Goal: Task Accomplishment & Management: Complete application form

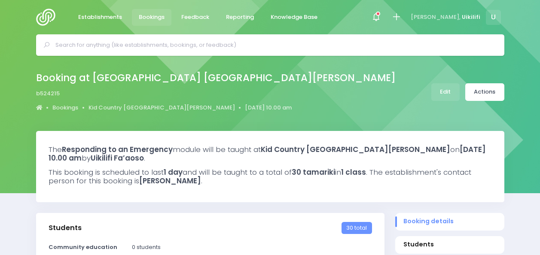
select select "5"
click at [156, 44] on input "text" at bounding box center [273, 45] width 437 height 13
click at [155, 45] on input "text" at bounding box center [273, 45] width 437 height 13
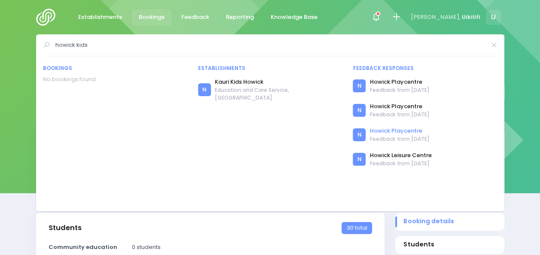
type input "howick kids"
click at [410, 131] on link "Howick Playcentre" at bounding box center [400, 131] width 60 height 9
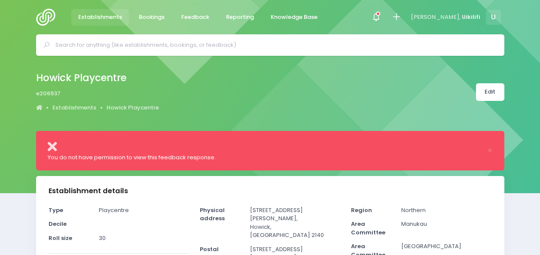
select select "5"
click at [129, 108] on link "Howick Playcentre" at bounding box center [133, 108] width 52 height 9
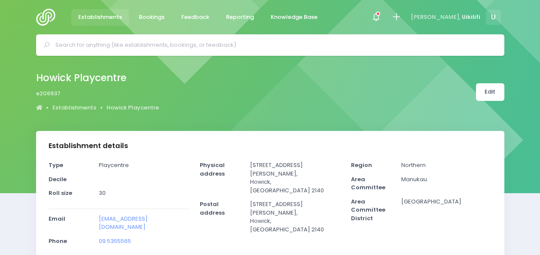
select select "5"
click at [401, 15] on icon at bounding box center [396, 17] width 10 height 10
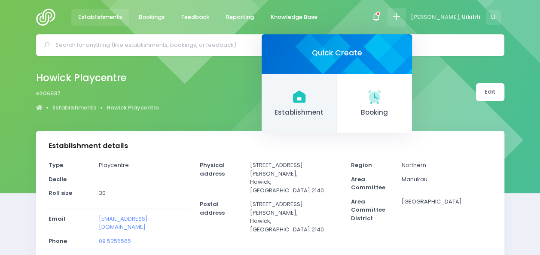
click at [305, 91] on icon at bounding box center [299, 97] width 12 height 12
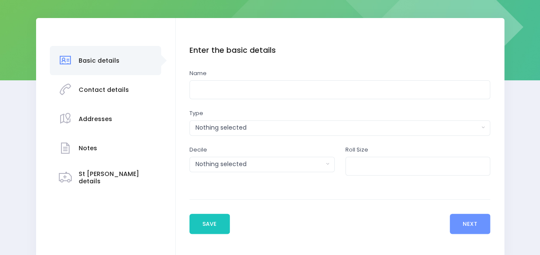
scroll to position [116, 0]
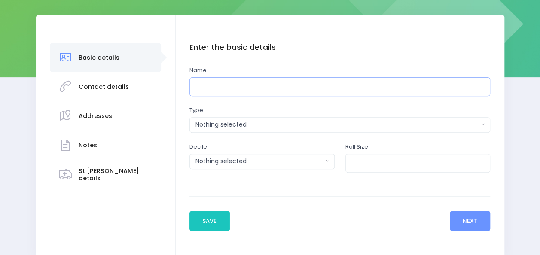
click at [209, 90] on input "text" at bounding box center [339, 86] width 301 height 19
drag, startPoint x: 235, startPoint y: 82, endPoint x: 157, endPoint y: 88, distance: 77.9
click at [157, 88] on div "Basic details Contact details" at bounding box center [270, 137] width 468 height 244
type input "Howick Kids Early Learning Center"
click at [234, 124] on div "Nothing selected" at bounding box center [336, 124] width 283 height 9
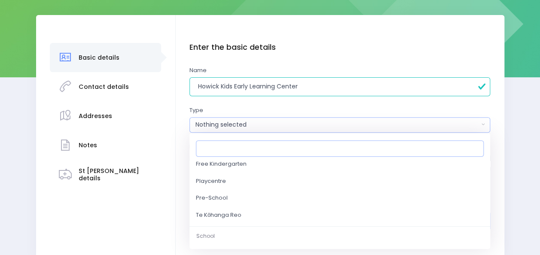
scroll to position [104, 0]
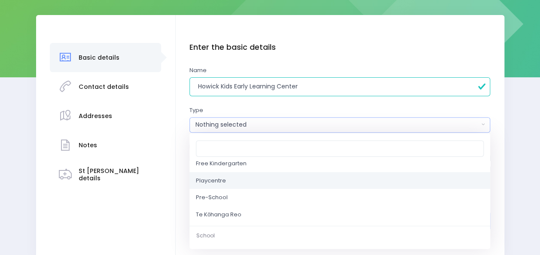
click at [264, 183] on link "Playcentre" at bounding box center [339, 180] width 301 height 17
select select "Playcentre"
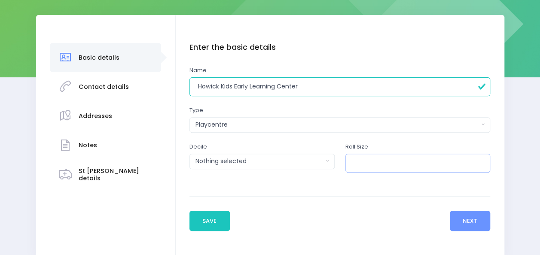
click at [372, 170] on input "number" at bounding box center [417, 163] width 145 height 19
type input "42"
click at [321, 165] on div "Nothing selected" at bounding box center [259, 161] width 128 height 9
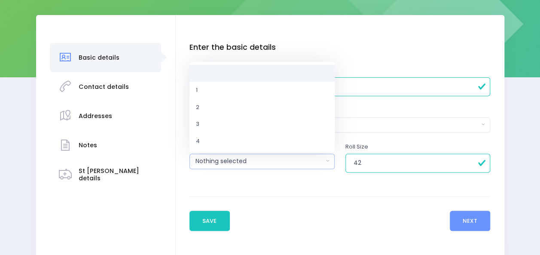
click at [321, 166] on button "Nothing selected" at bounding box center [261, 161] width 145 height 15
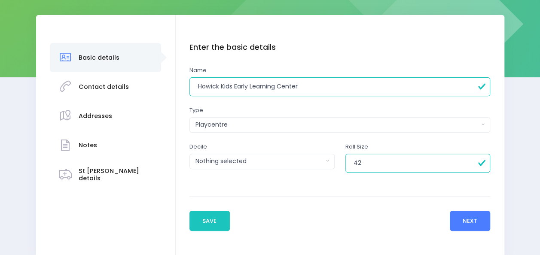
click at [473, 219] on button "Next" at bounding box center [470, 221] width 41 height 21
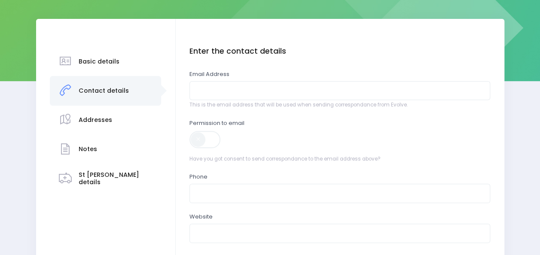
scroll to position [113, 0]
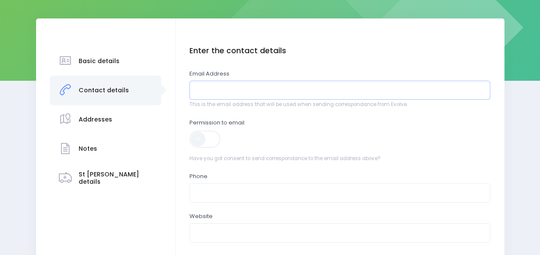
click at [291, 91] on input "email" at bounding box center [339, 90] width 301 height 19
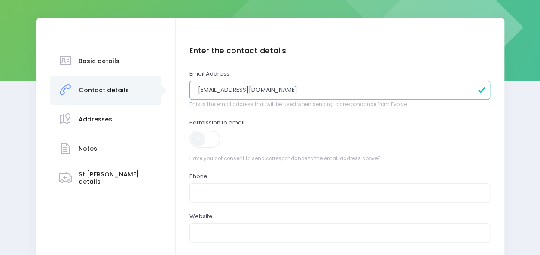
type input "[EMAIL_ADDRESS][DOMAIN_NAME]"
click at [207, 146] on span at bounding box center [205, 139] width 32 height 17
click at [210, 189] on input "text" at bounding box center [339, 192] width 301 height 19
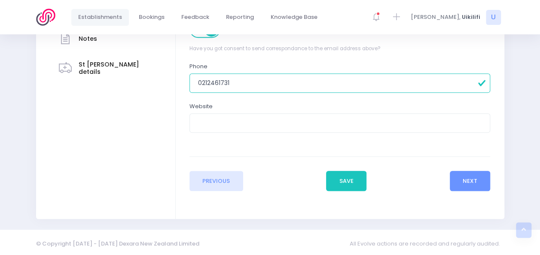
scroll to position [225, 0]
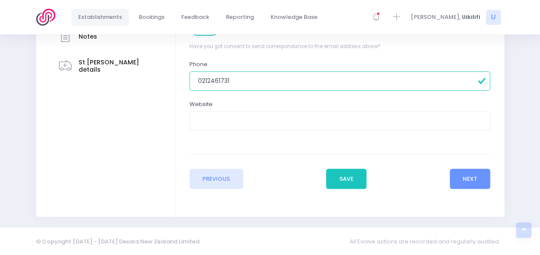
type input "0212461731"
click at [343, 117] on input "text" at bounding box center [339, 120] width 301 height 19
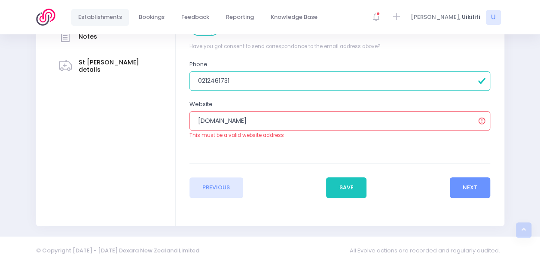
click at [338, 137] on div "This must be a valid website address" at bounding box center [339, 136] width 301 height 8
click at [339, 117] on input "www.commonitykids.co.nz" at bounding box center [339, 120] width 301 height 19
click at [238, 123] on input "www.commonitykids.co.nz" at bounding box center [339, 120] width 301 height 19
type input "[DOMAIN_NAME]"
click at [253, 142] on div "Enter the contact details Email Address ungatea@howickkids.co.nz This is the em…" at bounding box center [339, 45] width 301 height 222
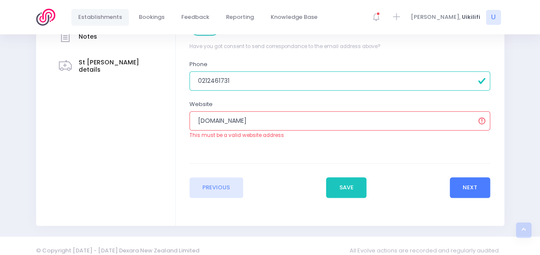
click at [464, 191] on button "Next" at bounding box center [470, 187] width 41 height 21
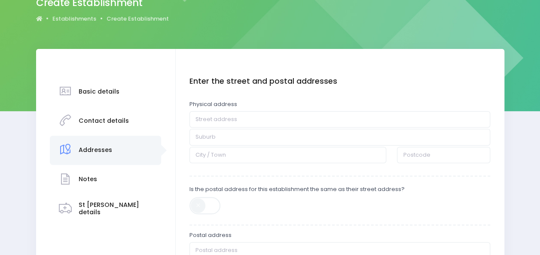
scroll to position [82, 0]
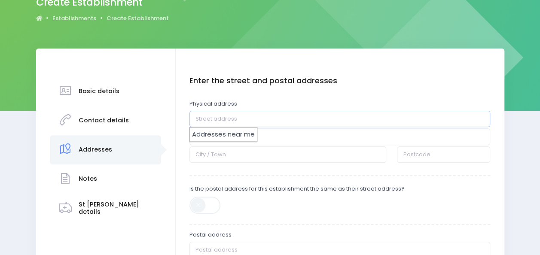
click at [283, 119] on input "text" at bounding box center [339, 119] width 301 height 16
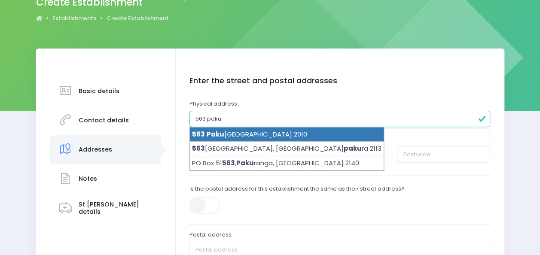
click at [276, 132] on li "563 Paku ranga Road, Howick, Auckland 2010" at bounding box center [287, 135] width 194 height 15
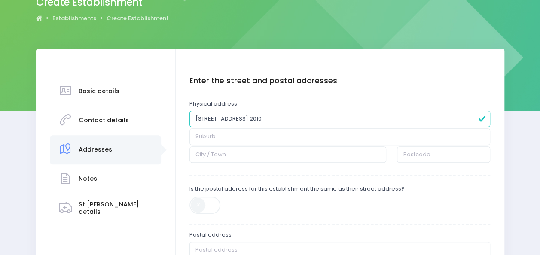
type input "563 Pakuranga Road"
type input "Howick"
type input "Auckland"
type input "2010"
click at [204, 195] on div "Is the postal address for this establishment the same as their street address?" at bounding box center [339, 202] width 301 height 35
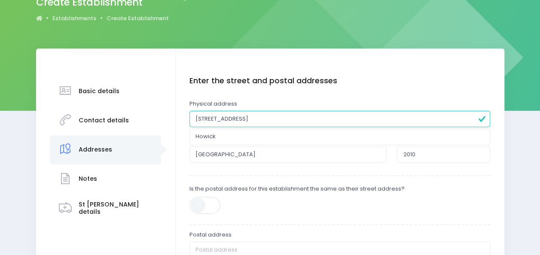
click at [203, 207] on span at bounding box center [205, 205] width 32 height 17
type input "563 Pakuranga Road"
type input "Howick"
type input "Auckland"
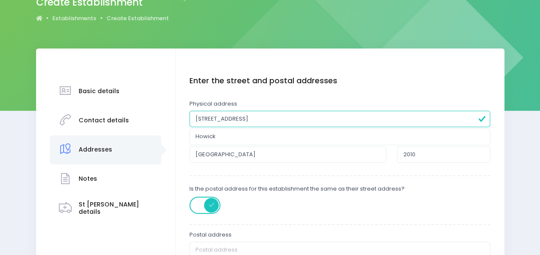
type input "2010"
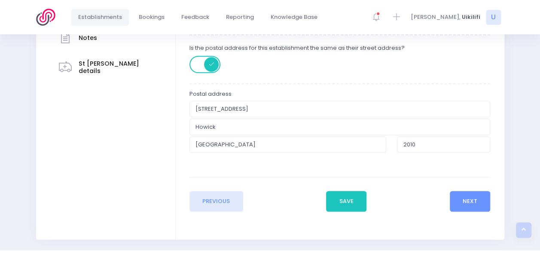
scroll to position [246, 0]
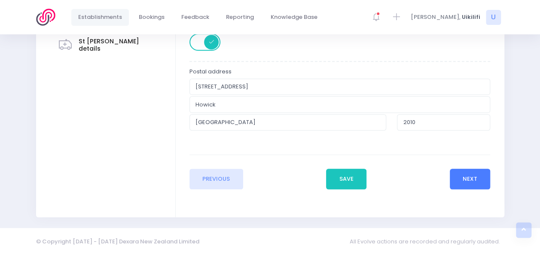
click at [466, 180] on button "Next" at bounding box center [470, 179] width 41 height 21
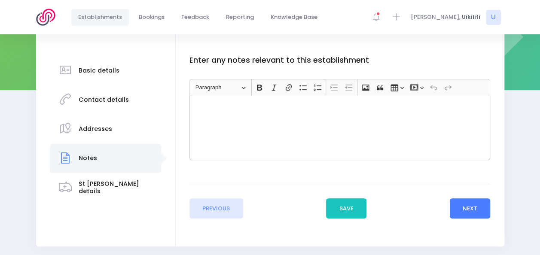
scroll to position [132, 0]
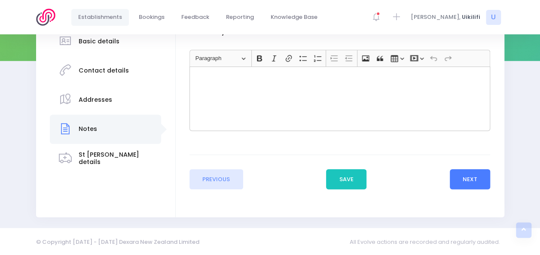
click at [469, 180] on button "Next" at bounding box center [470, 179] width 41 height 21
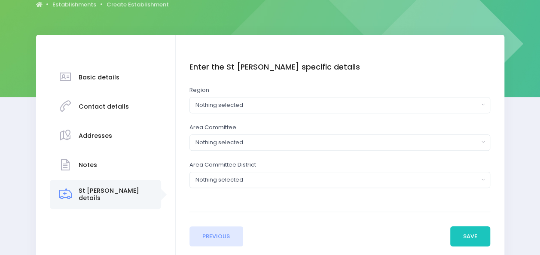
scroll to position [94, 0]
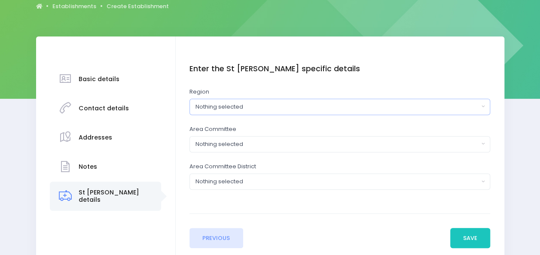
click at [419, 105] on div "Nothing selected" at bounding box center [336, 107] width 283 height 9
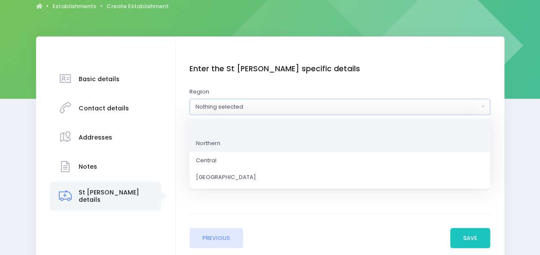
click at [381, 142] on link "Northern" at bounding box center [339, 143] width 301 height 17
select select "Northern"
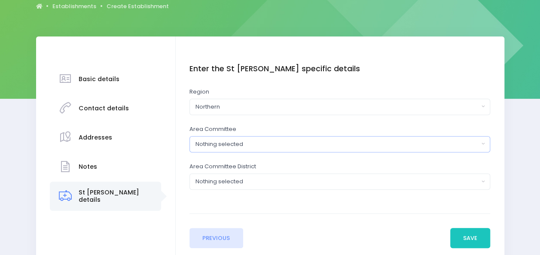
click at [366, 146] on div "Nothing selected" at bounding box center [336, 144] width 283 height 9
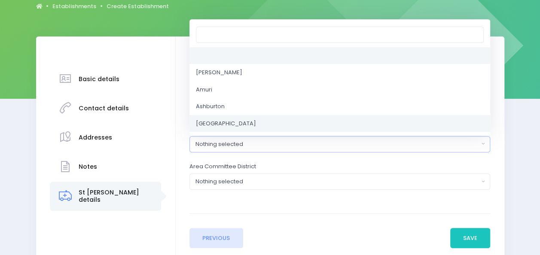
click at [350, 122] on link "Auckland Central" at bounding box center [339, 123] width 301 height 17
select select "Auckland Central"
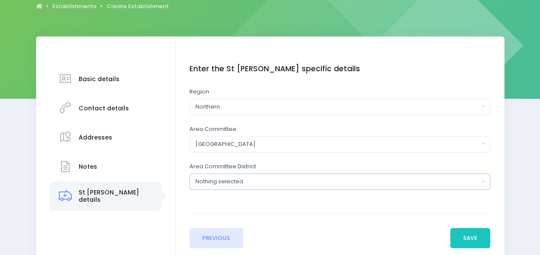
click at [351, 182] on div "Nothing selected" at bounding box center [336, 181] width 283 height 9
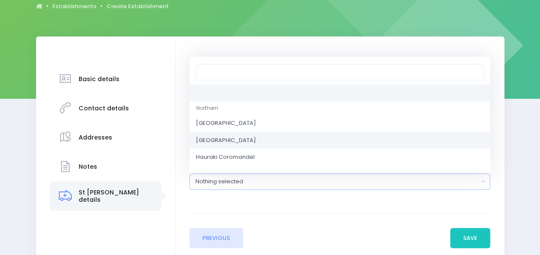
click at [345, 140] on link "Auckland Southeast" at bounding box center [339, 140] width 301 height 17
select select "Auckland Southeast"
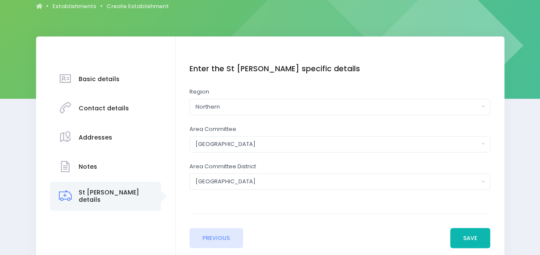
click at [473, 232] on button "Save" at bounding box center [470, 238] width 40 height 21
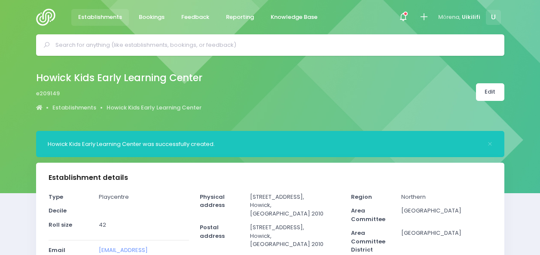
select select "5"
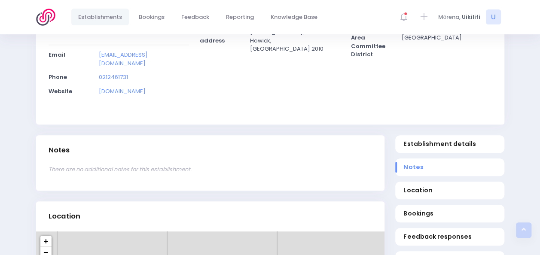
scroll to position [208, 0]
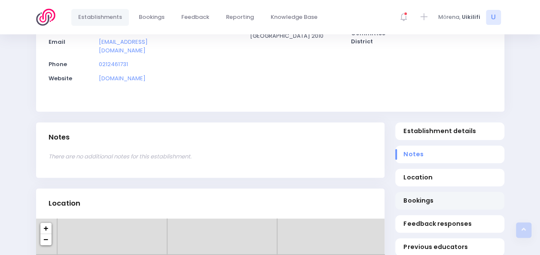
click at [418, 196] on span "Bookings" at bounding box center [449, 200] width 92 height 9
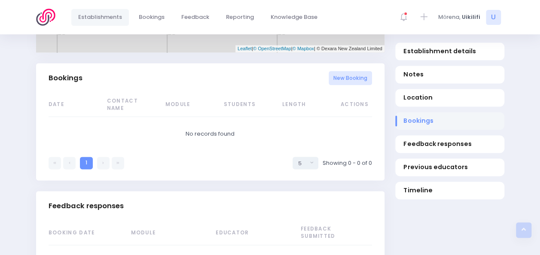
scroll to position [558, 0]
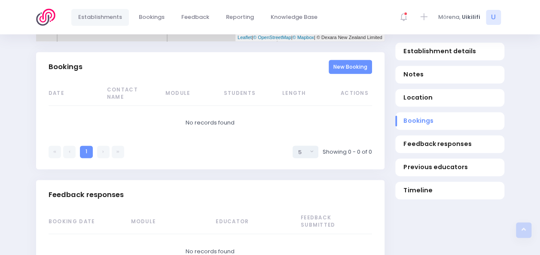
click at [341, 64] on link "New Booking" at bounding box center [350, 67] width 43 height 14
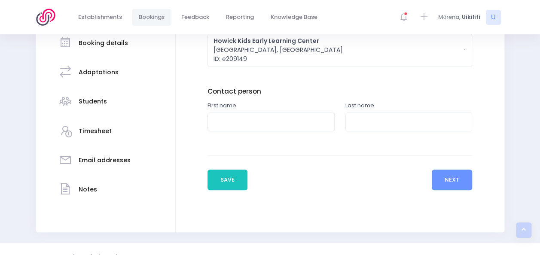
scroll to position [164, 0]
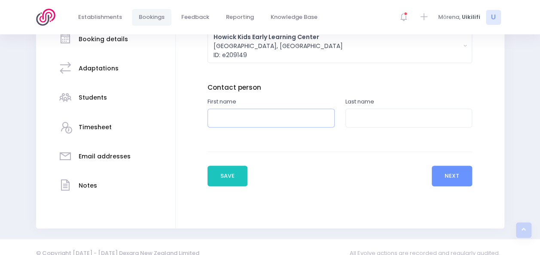
click at [241, 113] on input "text" at bounding box center [270, 118] width 127 height 19
type input "Ungatea"
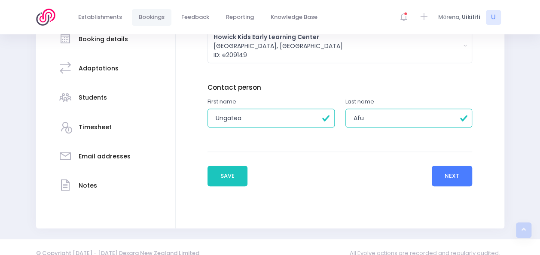
type input "Afu"
click at [446, 180] on button "Next" at bounding box center [452, 176] width 41 height 21
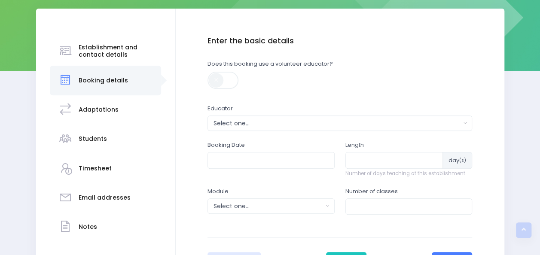
scroll to position [122, 0]
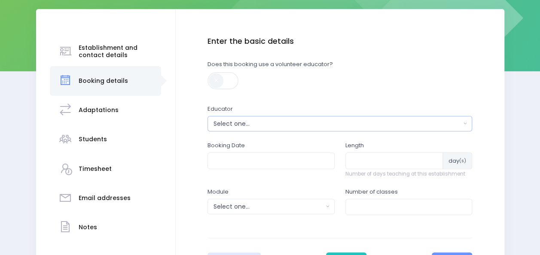
click at [302, 121] on div "Select one..." at bounding box center [336, 123] width 247 height 9
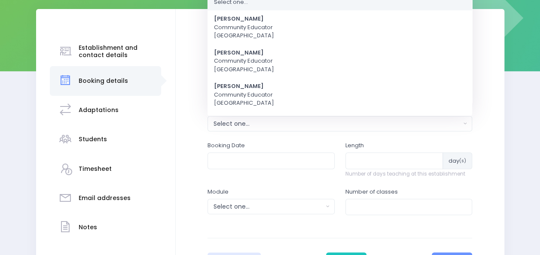
scroll to position [0, 0]
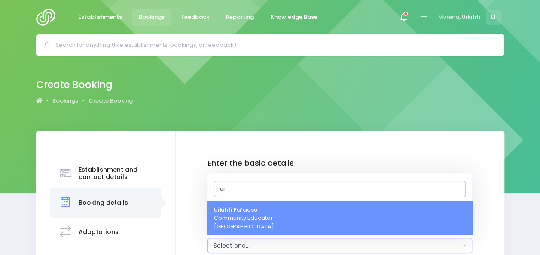
type input "ui"
click at [291, 226] on link "Uikilifi Fa’aoso Community Educator Northern Region" at bounding box center [339, 218] width 265 height 34
select select "321150"
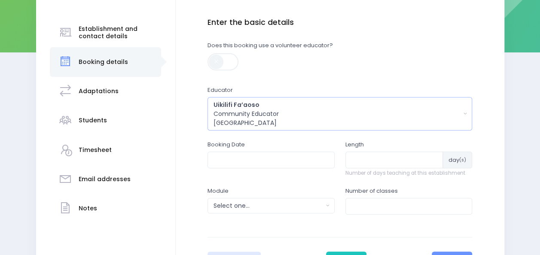
scroll to position [147, 0]
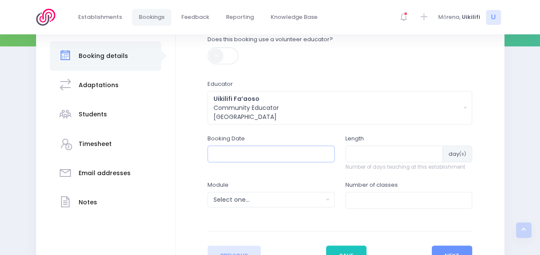
click at [278, 152] on input "text" at bounding box center [270, 154] width 127 height 16
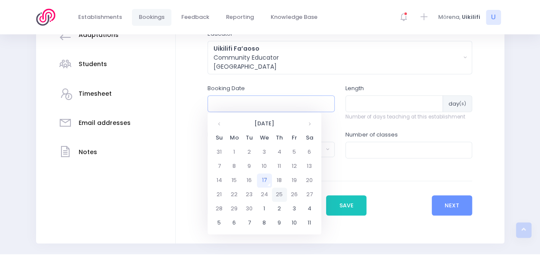
scroll to position [198, 0]
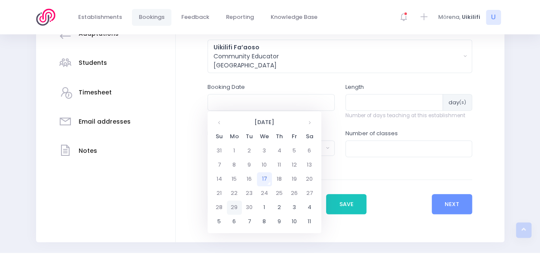
click at [235, 210] on td "29" at bounding box center [234, 208] width 15 height 14
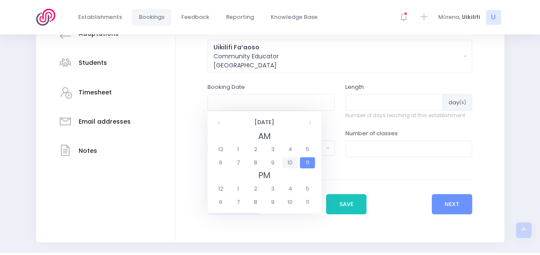
click at [290, 162] on span "10" at bounding box center [289, 162] width 15 height 11
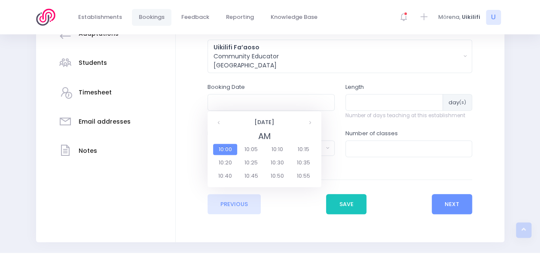
click at [227, 149] on span "10:00" at bounding box center [225, 149] width 24 height 11
type input "29/09/2025 10:00 AM"
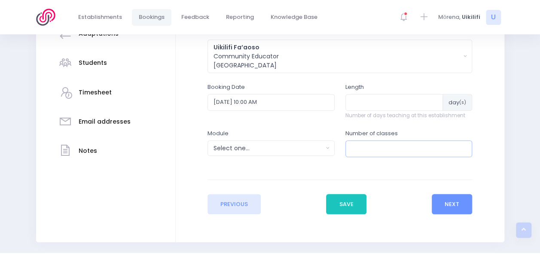
click at [370, 149] on input "number" at bounding box center [408, 148] width 127 height 16
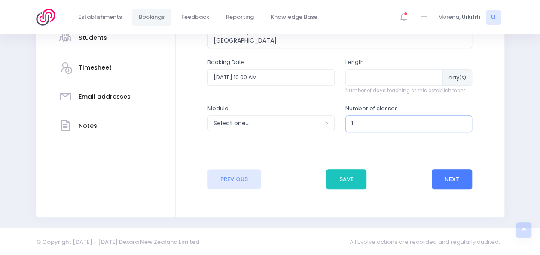
type input "1"
click at [435, 181] on button "Next" at bounding box center [452, 179] width 41 height 21
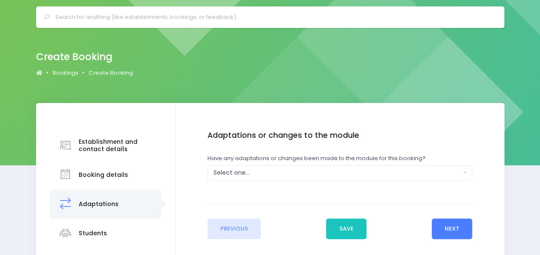
scroll to position [28, 0]
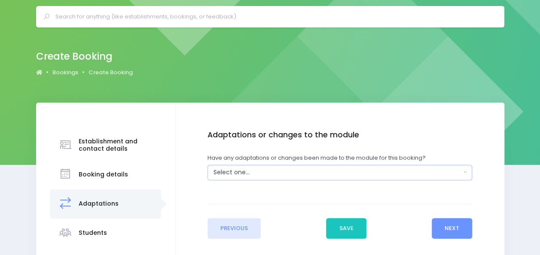
click at [425, 169] on div "Select one..." at bounding box center [336, 172] width 247 height 9
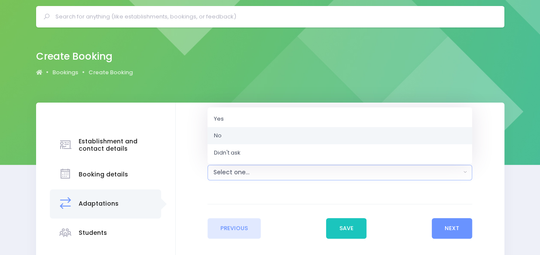
click at [313, 131] on link "No" at bounding box center [339, 135] width 265 height 17
select select "No"
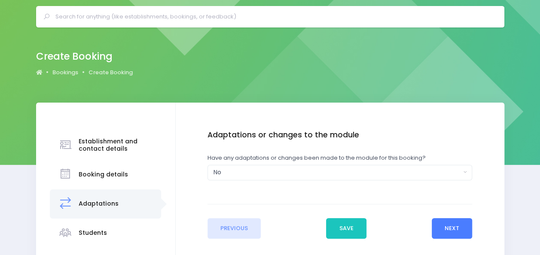
click at [444, 225] on button "Next" at bounding box center [452, 228] width 41 height 21
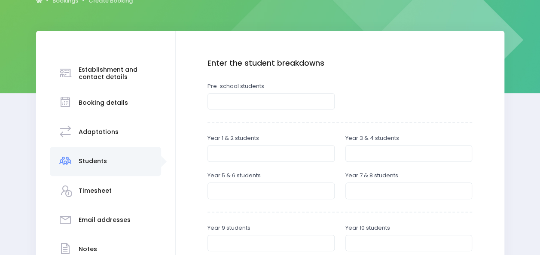
scroll to position [101, 0]
click at [297, 101] on input "number" at bounding box center [270, 101] width 127 height 16
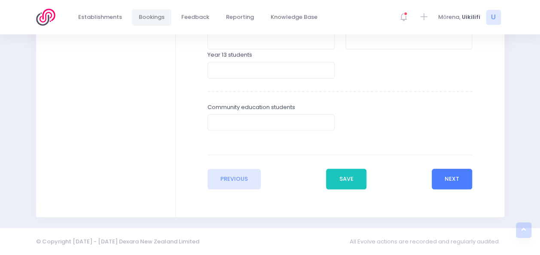
type input "42"
click at [451, 182] on button "Next" at bounding box center [452, 179] width 41 height 21
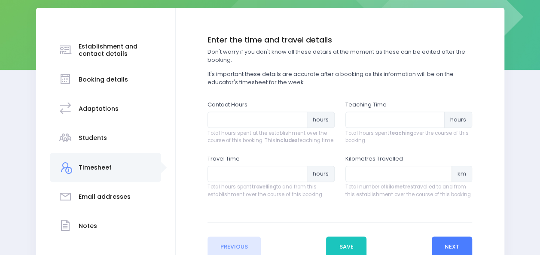
scroll to position [124, 0]
click at [284, 119] on input "number" at bounding box center [257, 119] width 100 height 16
type input "2"
click at [391, 122] on input "number" at bounding box center [395, 119] width 100 height 16
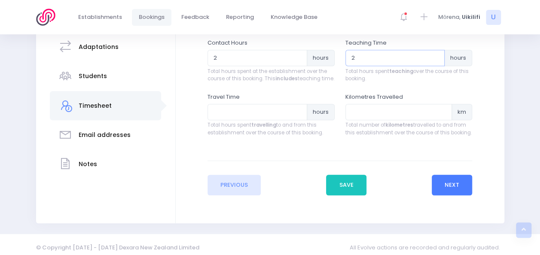
type input "2"
click at [447, 189] on button "Next" at bounding box center [452, 185] width 41 height 21
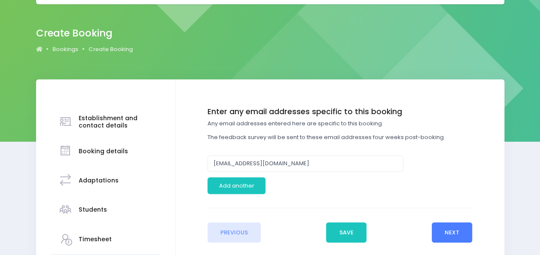
scroll to position [52, 0]
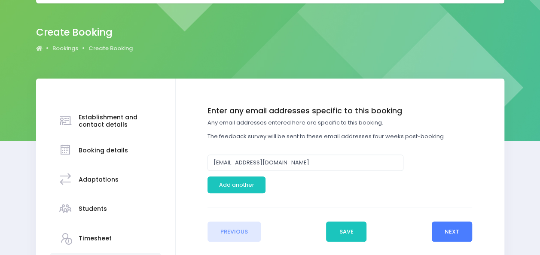
click at [464, 227] on button "Next" at bounding box center [452, 232] width 41 height 21
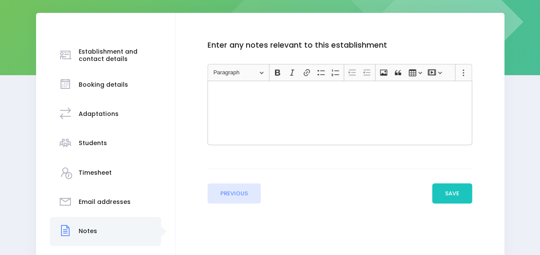
scroll to position [137, 0]
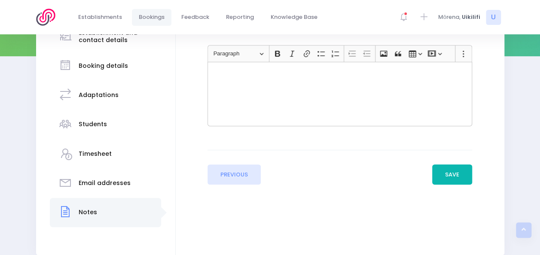
click at [451, 177] on button "Save" at bounding box center [452, 175] width 40 height 21
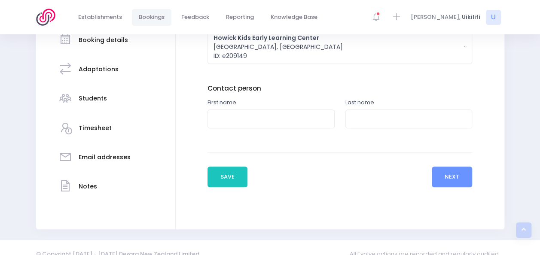
scroll to position [226, 0]
click at [288, 119] on input "text" at bounding box center [270, 118] width 127 height 19
type input "Ungatea"
type input "Afu"
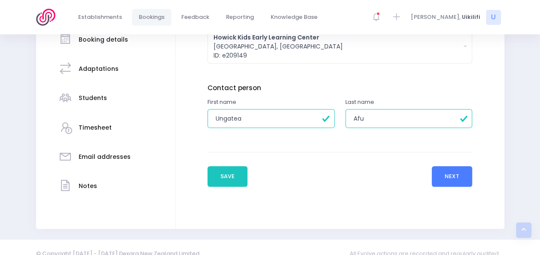
click at [439, 176] on button "Next" at bounding box center [452, 176] width 41 height 21
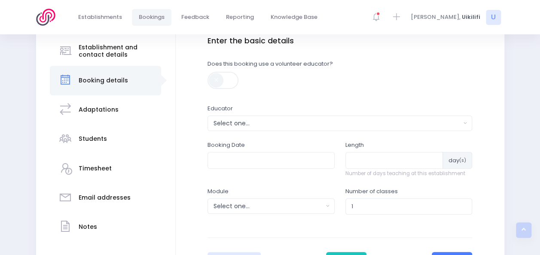
scroll to position [186, 0]
click at [439, 176] on div "Length day (s) Number of days teaching at this establishment" at bounding box center [409, 163] width 138 height 46
click at [271, 119] on div "Select one..." at bounding box center [336, 123] width 247 height 9
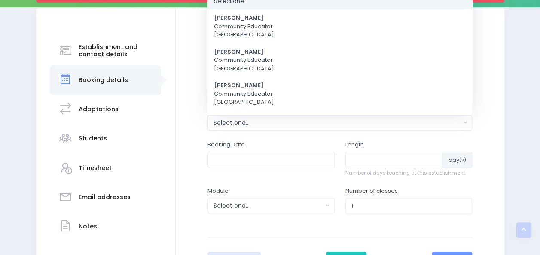
scroll to position [38, 0]
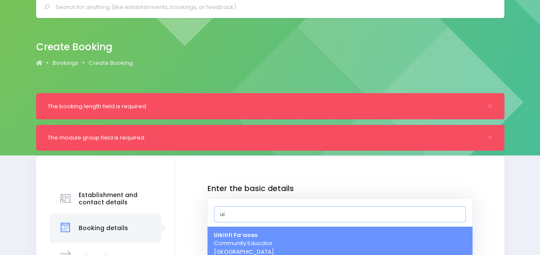
type input "ui"
click at [283, 239] on link "Uikilifi Fa’aoso Community Educator Northern Region" at bounding box center [339, 244] width 265 height 34
select select "321150"
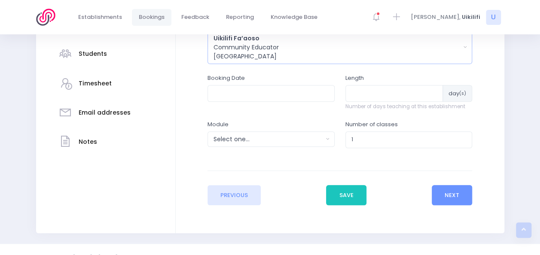
scroll to position [272, 0]
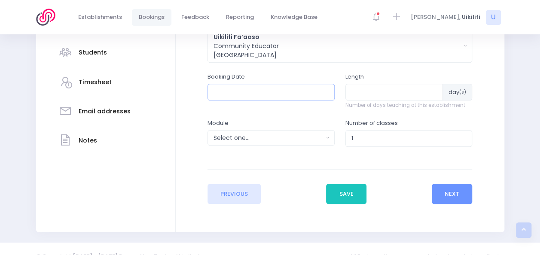
click at [271, 89] on input "text" at bounding box center [270, 92] width 127 height 16
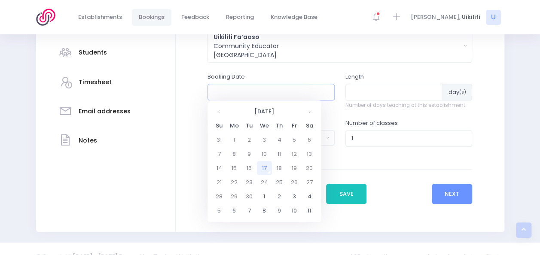
type input "29/09/2025 10:00 AM"
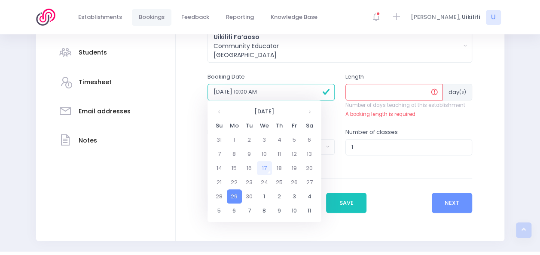
click at [369, 95] on input "number" at bounding box center [394, 92] width 98 height 16
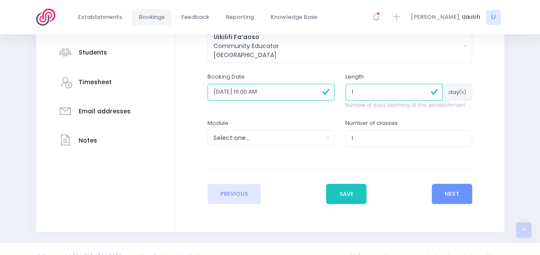
type input "1"
click at [300, 139] on div "Select one..." at bounding box center [268, 138] width 110 height 9
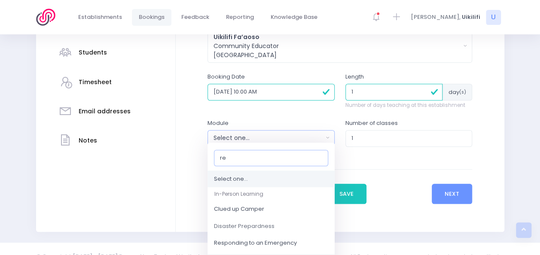
scroll to position [0, 0]
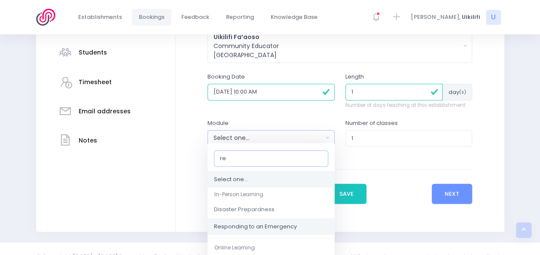
type input "re"
click at [285, 229] on span "Responding to an Emergency" at bounding box center [255, 227] width 83 height 9
select select "Responding to an Emergency"
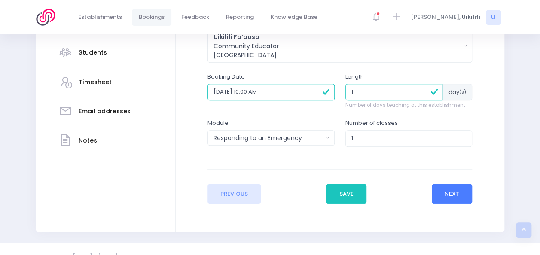
click at [454, 197] on button "Next" at bounding box center [452, 194] width 41 height 21
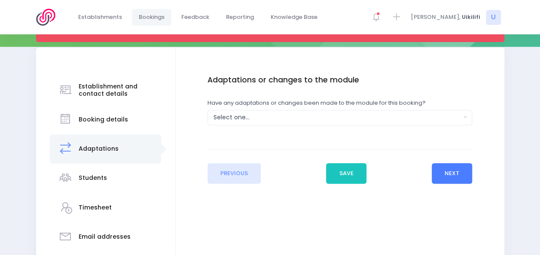
scroll to position [147, 0]
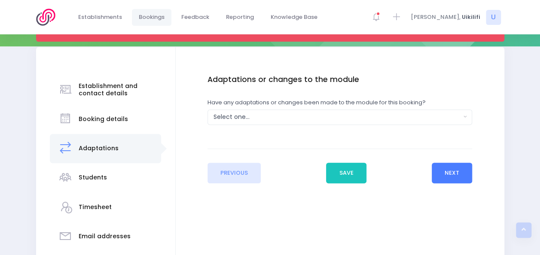
click at [453, 172] on button "Next" at bounding box center [452, 173] width 41 height 21
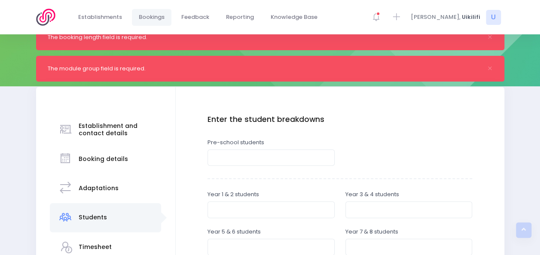
scroll to position [137, 0]
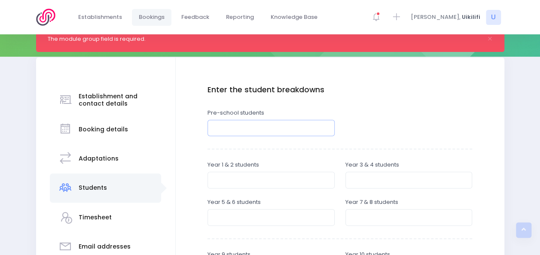
click at [315, 131] on input "number" at bounding box center [270, 128] width 127 height 16
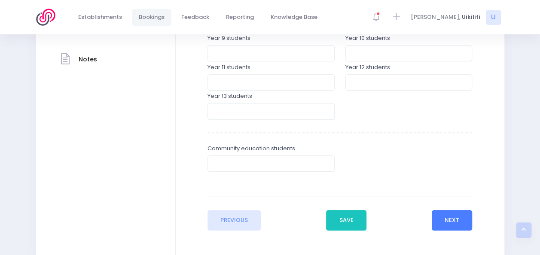
type input "42"
click at [451, 217] on button "Next" at bounding box center [452, 220] width 41 height 21
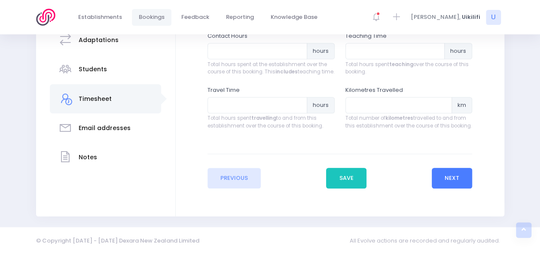
scroll to position [232, 0]
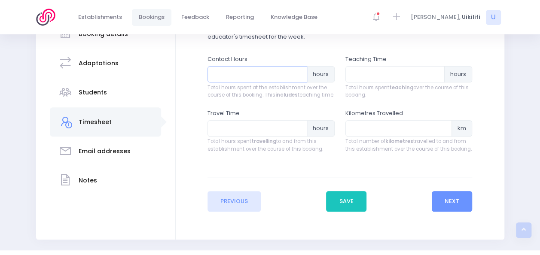
click at [277, 73] on input "number" at bounding box center [257, 74] width 100 height 16
type input "2"
click at [385, 67] on input "number" at bounding box center [395, 74] width 100 height 16
type input "2"
click at [349, 201] on button "Save" at bounding box center [346, 201] width 40 height 21
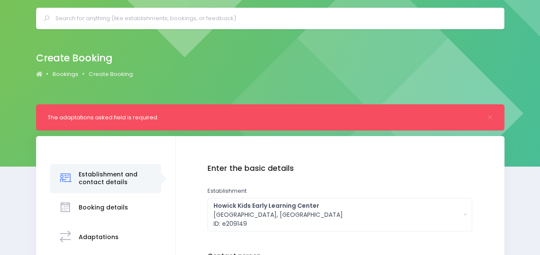
scroll to position [26, 0]
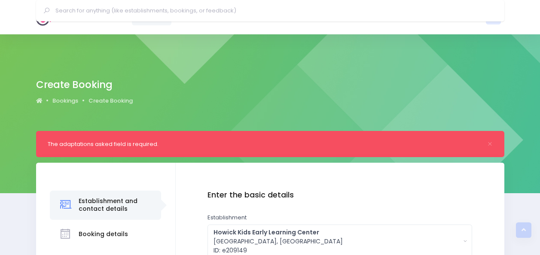
select select "321150"
select select "Responding to an Emergency"
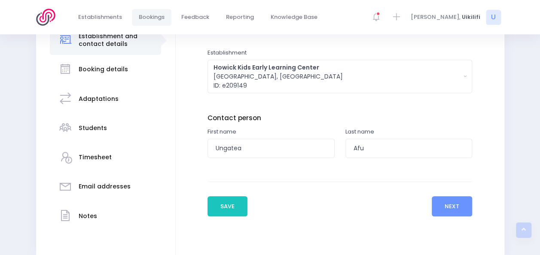
scroll to position [164, 0]
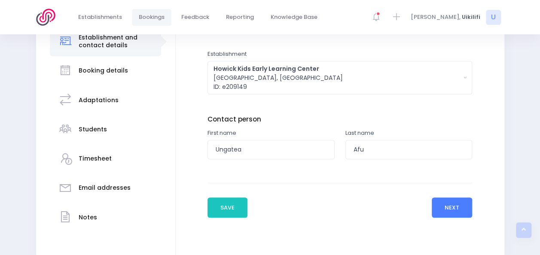
click at [451, 208] on button "Next" at bounding box center [452, 208] width 41 height 21
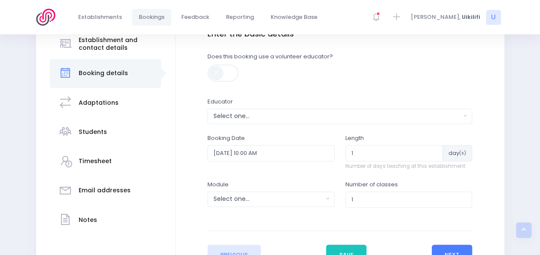
scroll to position [161, 0]
click at [397, 121] on div "Select one..." at bounding box center [336, 116] width 247 height 9
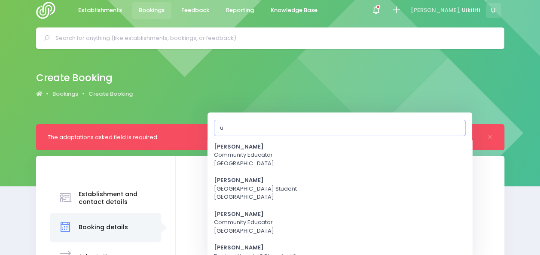
scroll to position [0, 0]
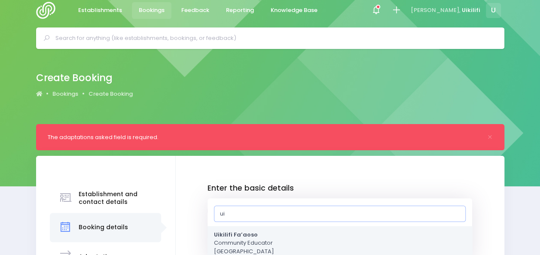
type input "ui"
click at [324, 247] on link "Uikilifi Fa’aoso Community [GEOGRAPHIC_DATA] [GEOGRAPHIC_DATA]" at bounding box center [339, 243] width 265 height 34
select select "321150"
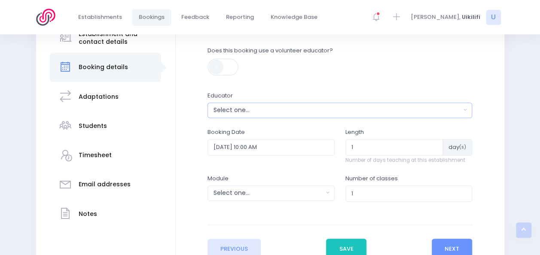
scroll to position [168, 0]
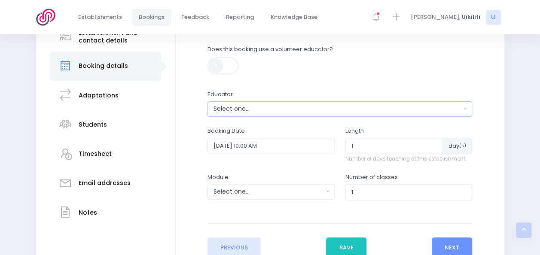
click at [306, 111] on div "Select one..." at bounding box center [336, 108] width 247 height 9
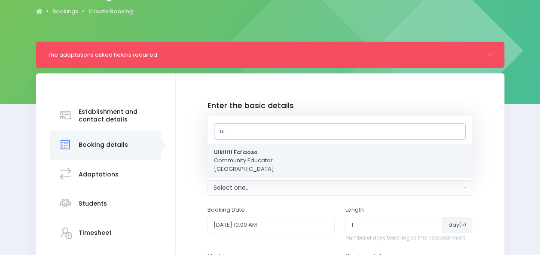
scroll to position [90, 0]
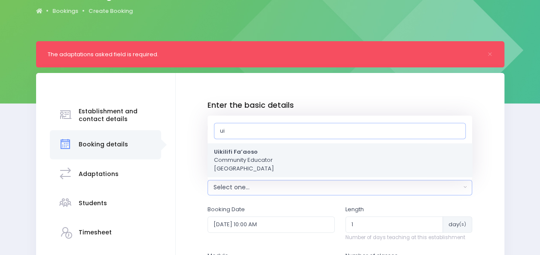
type input "ui"
click at [290, 161] on link "Uikilifi Fa’aoso Community Educator Northern Region" at bounding box center [339, 160] width 265 height 34
select select "321150"
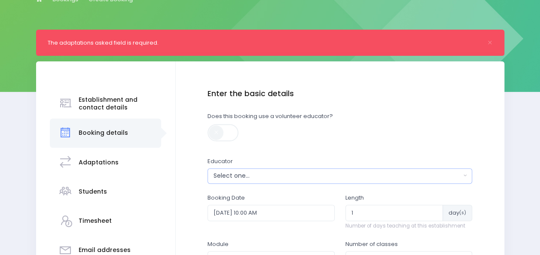
scroll to position [102, 0]
click at [271, 176] on div "Select one..." at bounding box center [336, 175] width 247 height 9
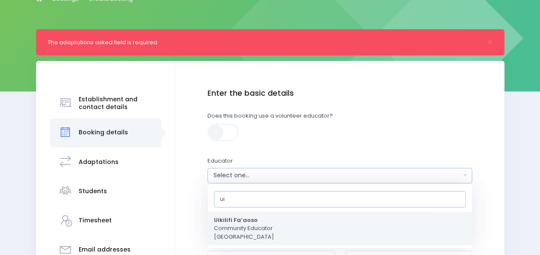
type input "ui"
click at [234, 240] on span "Uikilifi Fa’aoso Community Educator Northern Region" at bounding box center [244, 228] width 60 height 25
select select "321150"
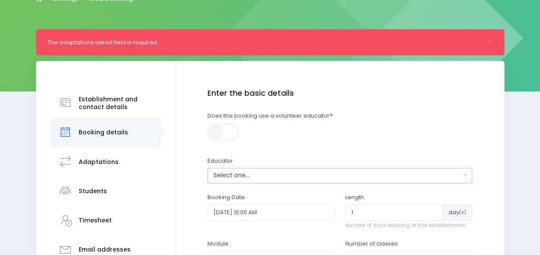
click at [271, 174] on div "Select one..." at bounding box center [336, 175] width 247 height 9
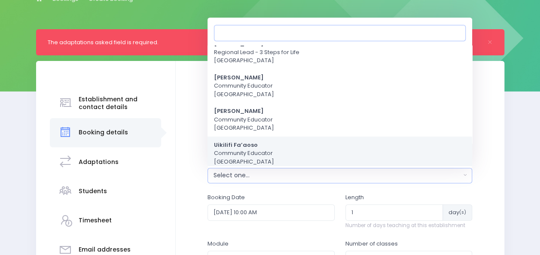
scroll to position [234, 0]
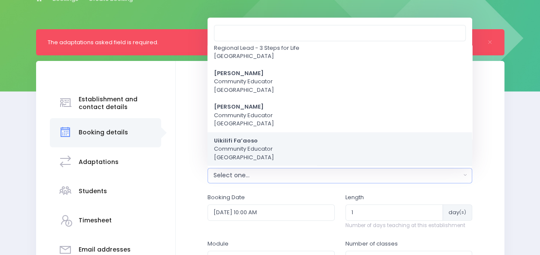
click at [235, 146] on span "Uikilifi Fa’aoso Community Educator Northern Region" at bounding box center [244, 149] width 60 height 25
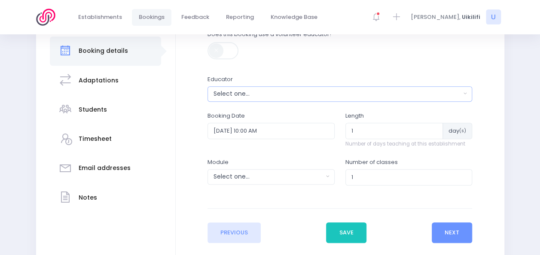
scroll to position [184, 0]
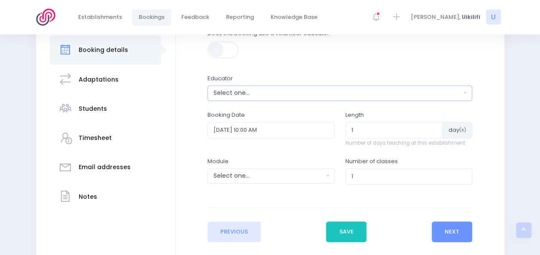
click at [257, 98] on button "Select one..." at bounding box center [339, 92] width 265 height 15
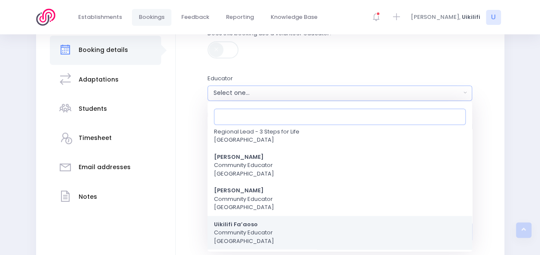
scroll to position [236, 0]
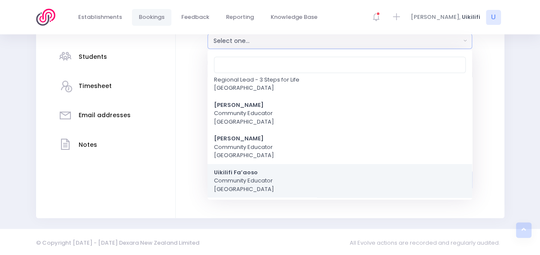
click at [225, 176] on span "Uikilifi Fa’aoso Community Educator Northern Region" at bounding box center [244, 180] width 60 height 25
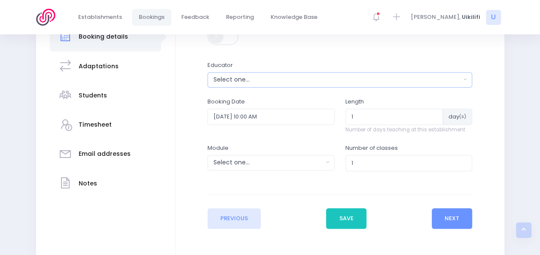
scroll to position [192, 0]
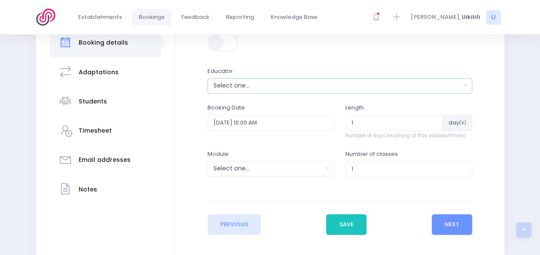
click at [319, 82] on div "Select one..." at bounding box center [336, 85] width 247 height 9
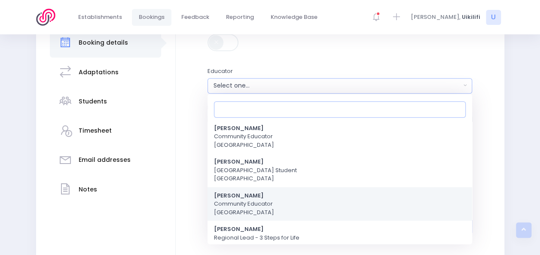
scroll to position [234, 0]
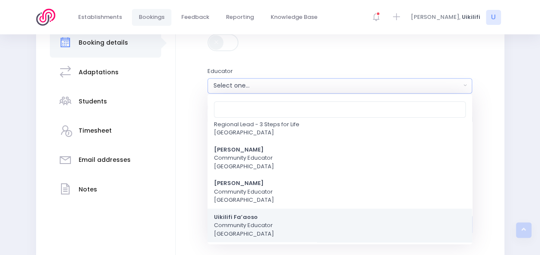
click at [216, 224] on span "Uikilifi Fa’aoso Community Educator Northern Region" at bounding box center [244, 225] width 60 height 25
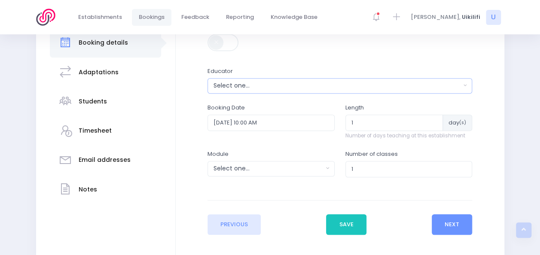
click at [265, 88] on div "Select one..." at bounding box center [336, 85] width 247 height 9
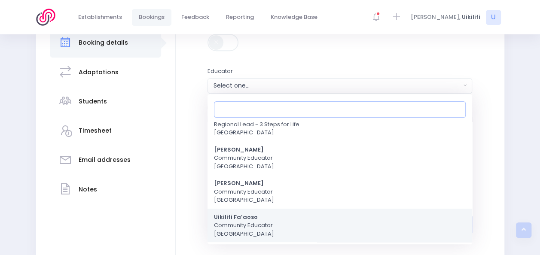
scroll to position [120, 0]
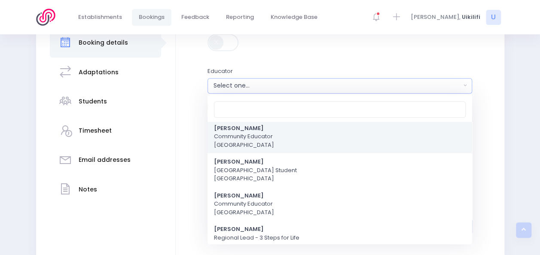
click at [259, 149] on link "Jo Harvey Community Educator Northern Region" at bounding box center [339, 137] width 265 height 34
select select "696113"
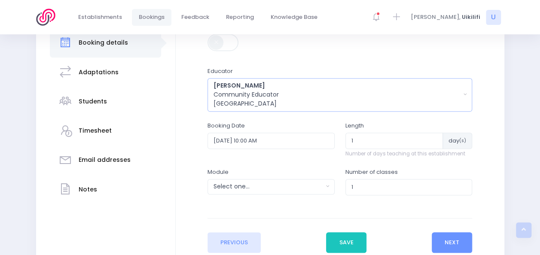
click at [272, 86] on div "Jo Harvey Community Educator Northern Region" at bounding box center [336, 94] width 247 height 27
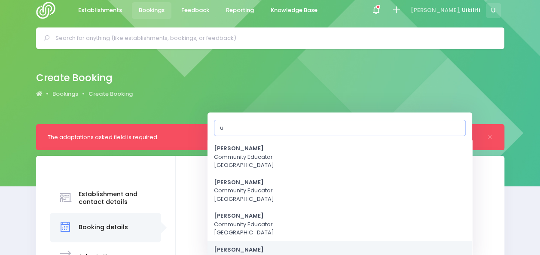
scroll to position [0, 0]
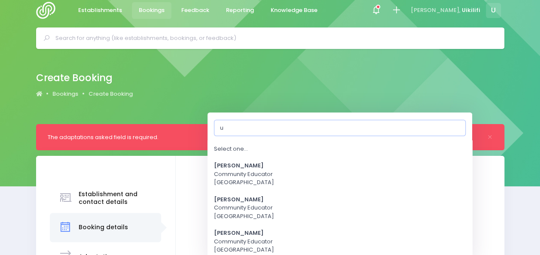
type input "ui"
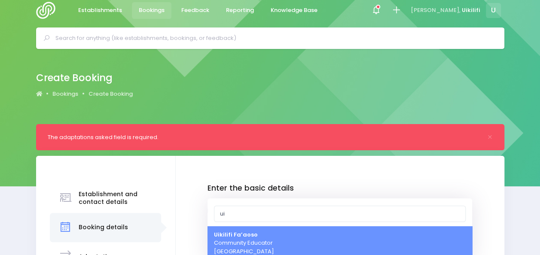
select select "321150"
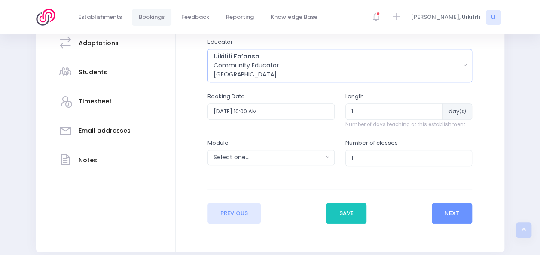
scroll to position [224, 0]
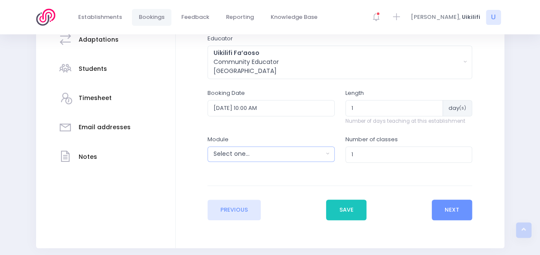
click at [280, 152] on div "Select one..." at bounding box center [268, 153] width 110 height 9
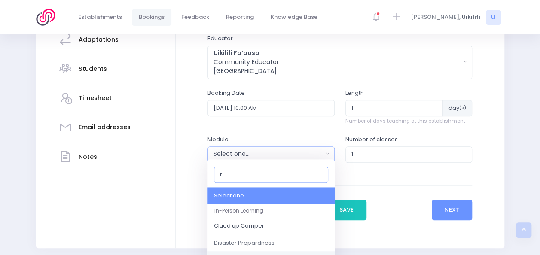
scroll to position [0, 0]
type input "re"
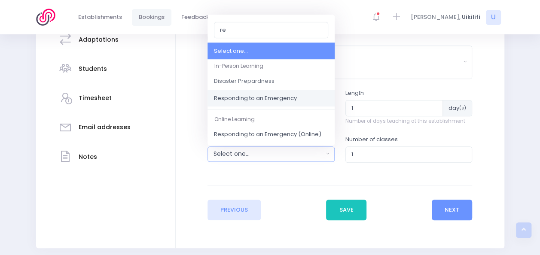
click at [283, 95] on span "Responding to an Emergency" at bounding box center [255, 98] width 83 height 9
select select "Responding to an Emergency"
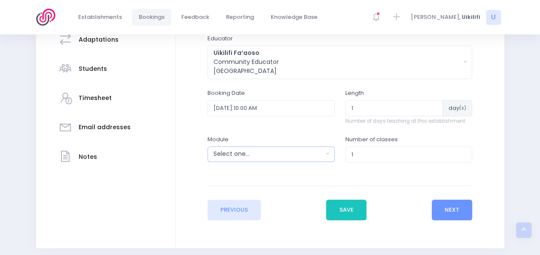
click at [271, 150] on div "Select one..." at bounding box center [268, 153] width 110 height 9
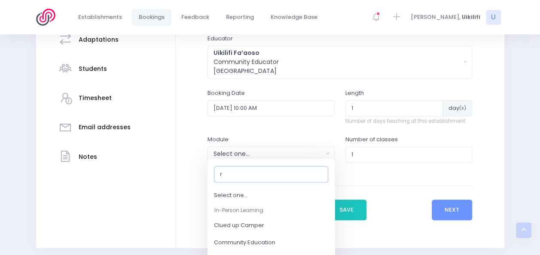
type input "re"
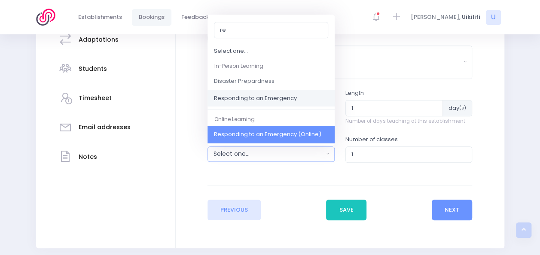
select select "Responding to an Emergency (Online)"
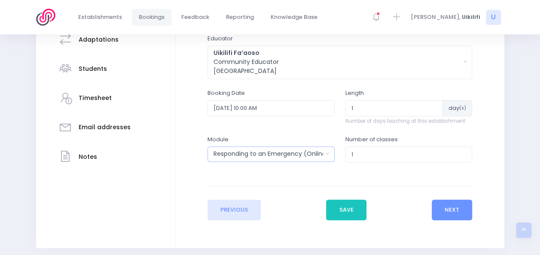
click at [324, 153] on button "Responding to an Emergency (Online)" at bounding box center [270, 153] width 127 height 15
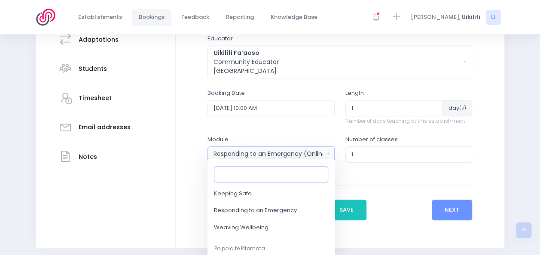
scroll to position [122, 0]
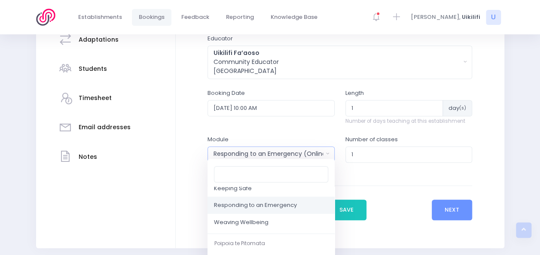
click at [237, 200] on link "Responding to an Emergency" at bounding box center [270, 205] width 127 height 17
select select "Responding to an Emergency"
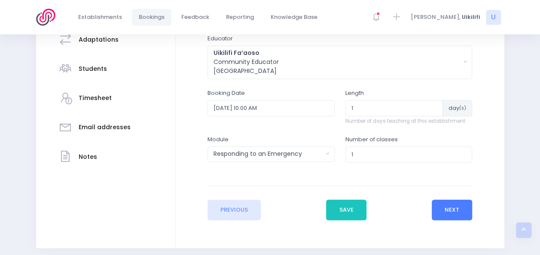
click at [452, 210] on button "Next" at bounding box center [452, 210] width 41 height 21
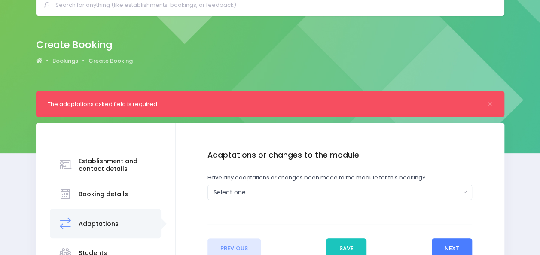
scroll to position [40, 0]
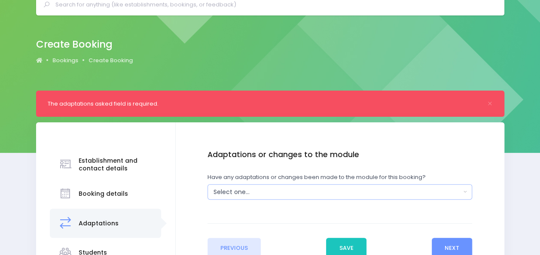
click at [407, 190] on div "Select one..." at bounding box center [336, 192] width 247 height 9
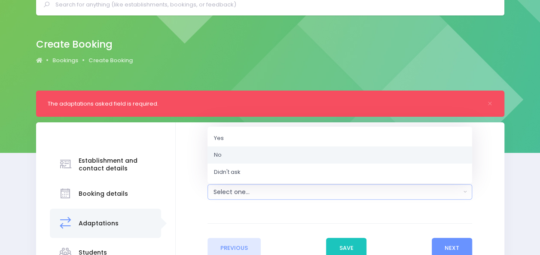
click at [214, 159] on link "No" at bounding box center [339, 154] width 265 height 17
select select "No"
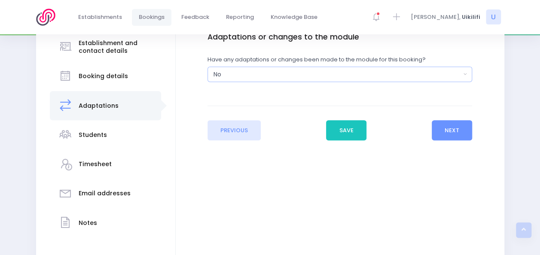
scroll to position [159, 0]
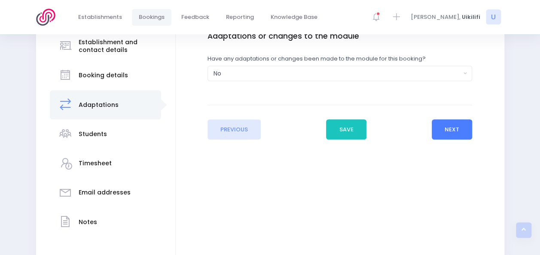
click at [454, 131] on button "Next" at bounding box center [452, 129] width 41 height 21
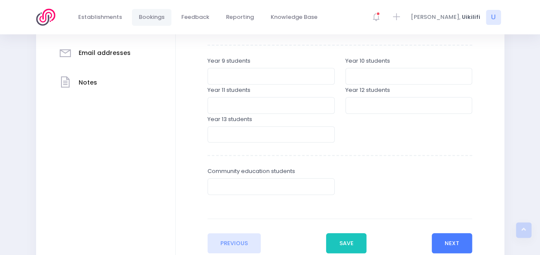
scroll to position [301, 0]
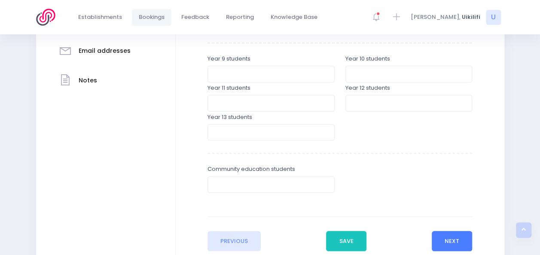
click at [456, 240] on button "Next" at bounding box center [452, 241] width 41 height 21
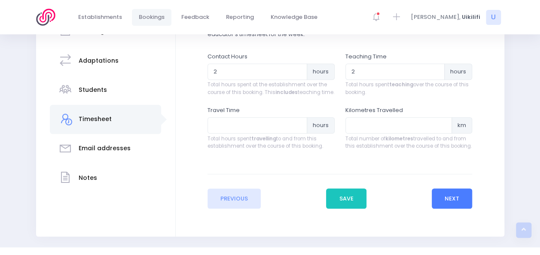
scroll to position [204, 0]
click at [450, 204] on button "Next" at bounding box center [452, 198] width 41 height 21
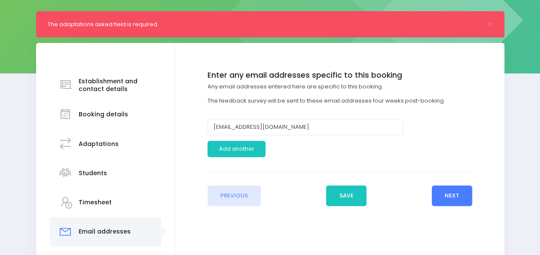
scroll to position [120, 0]
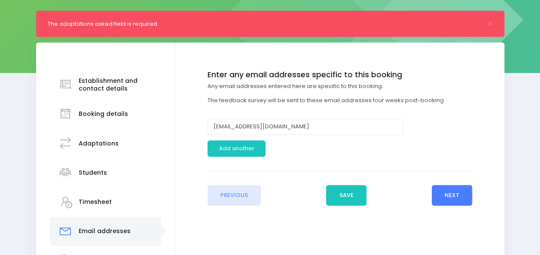
click at [447, 191] on button "Next" at bounding box center [452, 195] width 41 height 21
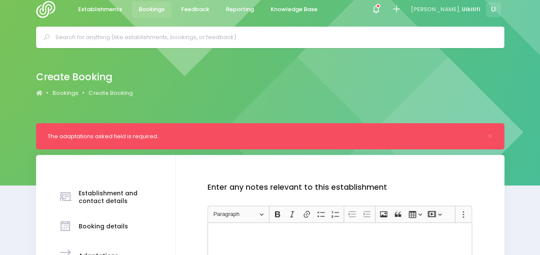
scroll to position [0, 0]
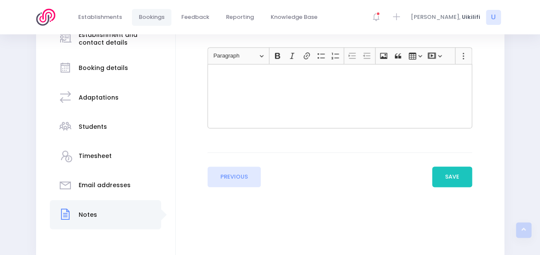
click at [447, 191] on div "Enter the basic details Establishment Select one... 'Api Fakakoloa 'Api Fakakol…" at bounding box center [340, 127] width 329 height 261
click at [450, 180] on button "Save" at bounding box center [452, 176] width 40 height 21
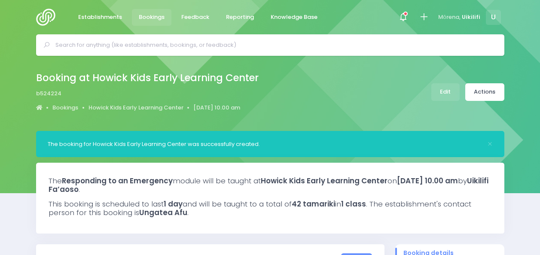
select select "5"
click at [490, 92] on link "Actions" at bounding box center [484, 92] width 39 height 18
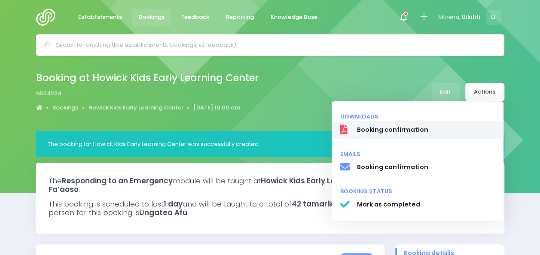
click at [427, 130] on span "Booking confirmation" at bounding box center [426, 129] width 138 height 9
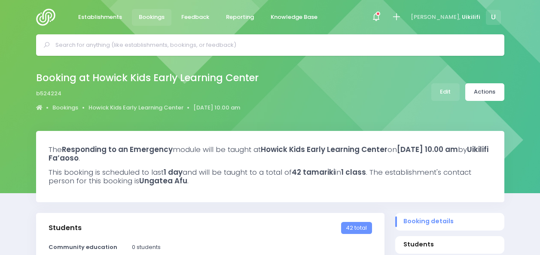
select select "5"
click at [485, 94] on link "Actions" at bounding box center [484, 92] width 39 height 18
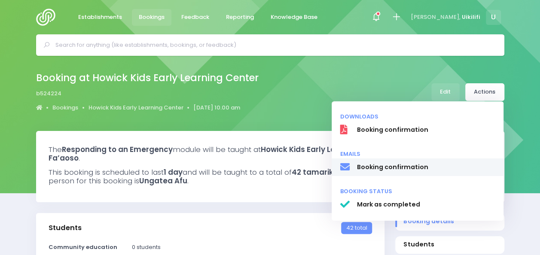
click at [422, 169] on span "Booking confirmation" at bounding box center [426, 167] width 138 height 9
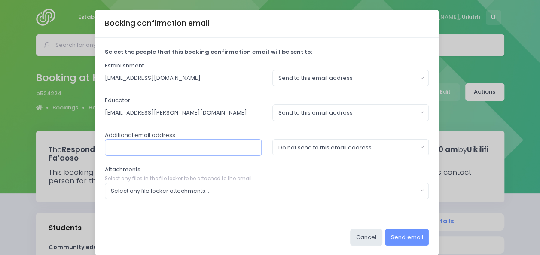
click at [192, 142] on input "text" at bounding box center [183, 147] width 157 height 16
type input "karen.hoskin@stjohn.org,nz"
click at [235, 194] on button "Select any file locker attachments..." at bounding box center [267, 191] width 324 height 16
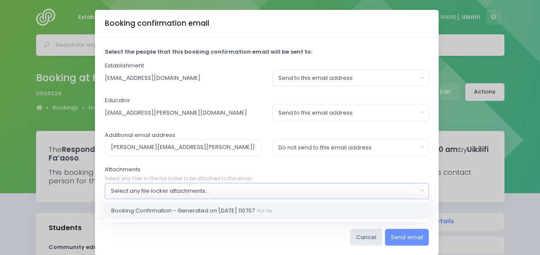
click at [196, 206] on span "Booking Confirmation - Generated on 2025-09-17 110707 PDF file" at bounding box center [191, 210] width 161 height 9
select select "11344"
click at [228, 167] on div "Attachments Select any files in the file locker to be attached to the email. Bo…" at bounding box center [267, 182] width 324 height 34
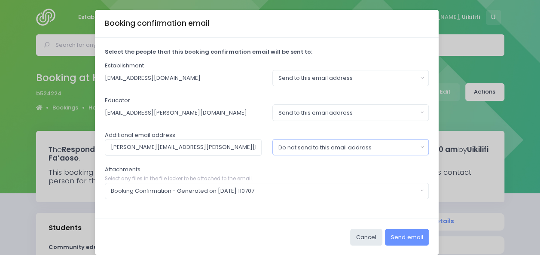
click at [296, 152] on button "Do not send to this email address" at bounding box center [350, 147] width 157 height 16
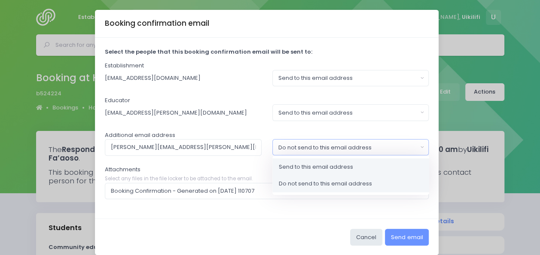
click at [295, 165] on span "Send to this email address" at bounding box center [316, 167] width 74 height 9
select select "send"
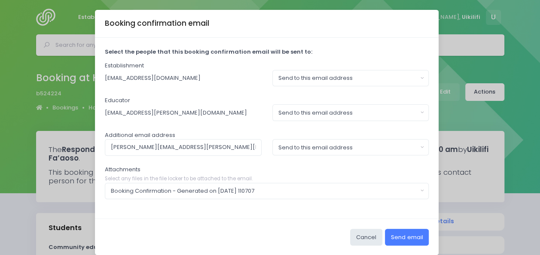
click at [402, 237] on button "Send email" at bounding box center [407, 237] width 44 height 16
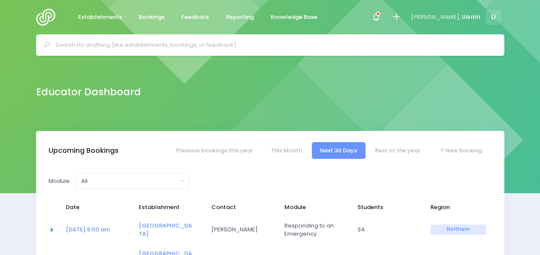
select select "5"
